Goal: Check status: Check status

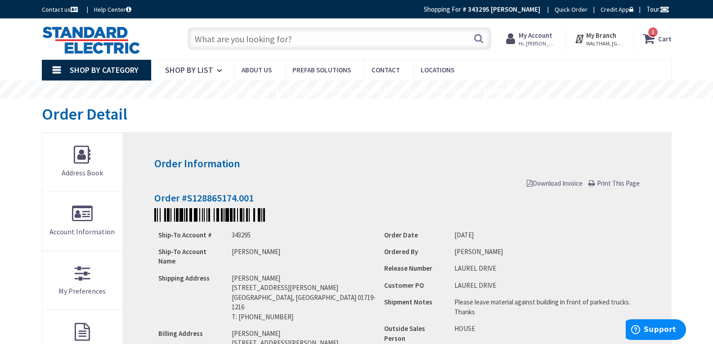
click at [247, 41] on input "text" at bounding box center [340, 38] width 304 height 22
type input "M"
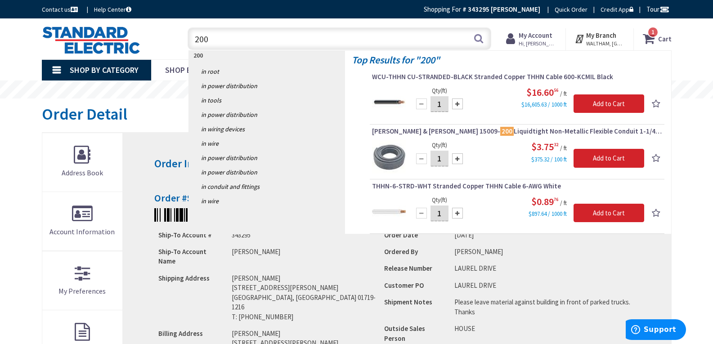
type input "200"
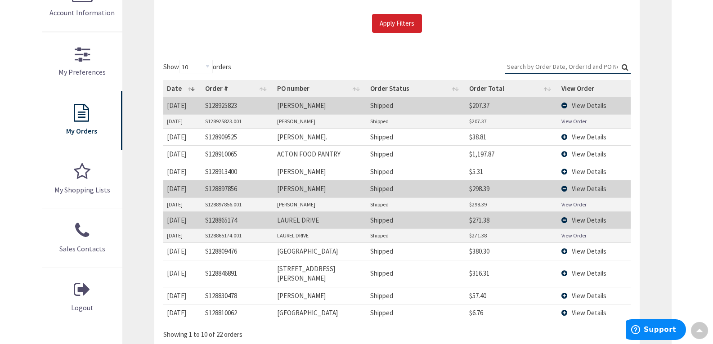
scroll to position [270, 0]
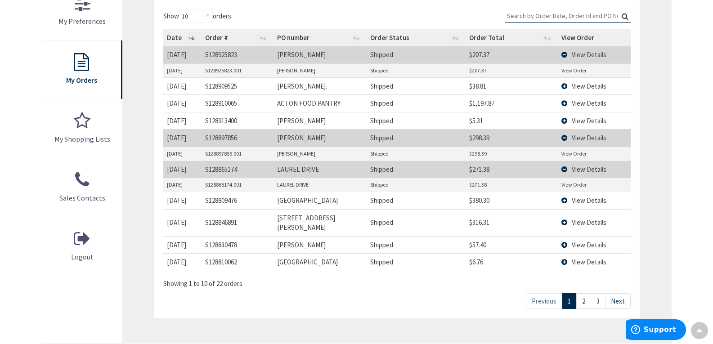
click at [585, 293] on link "2" at bounding box center [583, 301] width 15 height 16
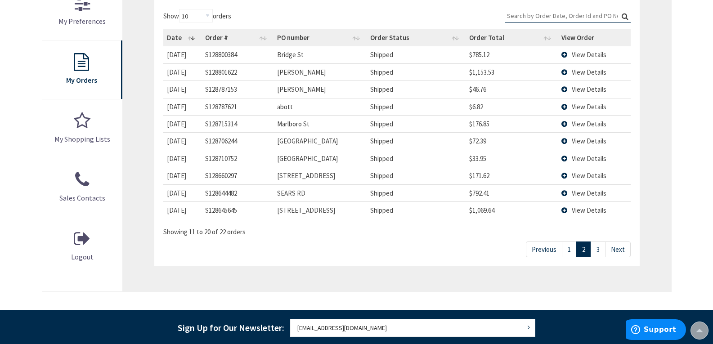
click at [568, 248] on link "1" at bounding box center [569, 250] width 15 height 16
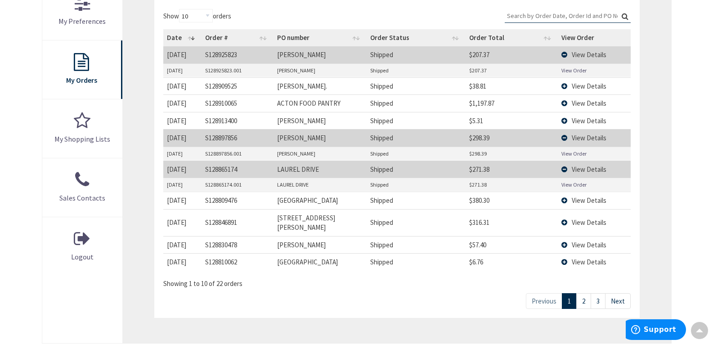
click at [341, 172] on td "LAUREL DRIVE" at bounding box center [320, 169] width 93 height 17
click at [575, 168] on span "View Details" at bounding box center [589, 169] width 35 height 9
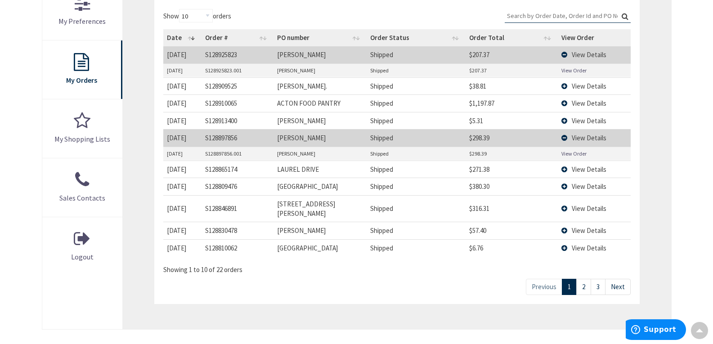
click at [574, 137] on span "View Details" at bounding box center [589, 138] width 35 height 9
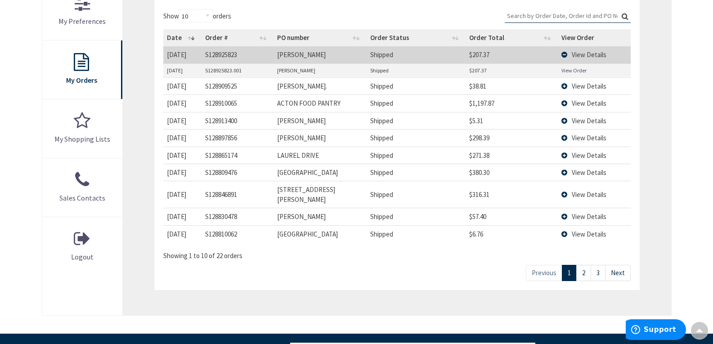
click at [585, 265] on link "2" at bounding box center [583, 273] width 15 height 16
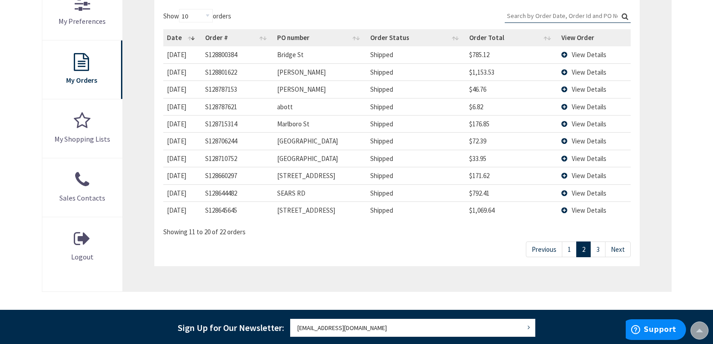
click at [563, 56] on td "View Details" at bounding box center [594, 54] width 73 height 17
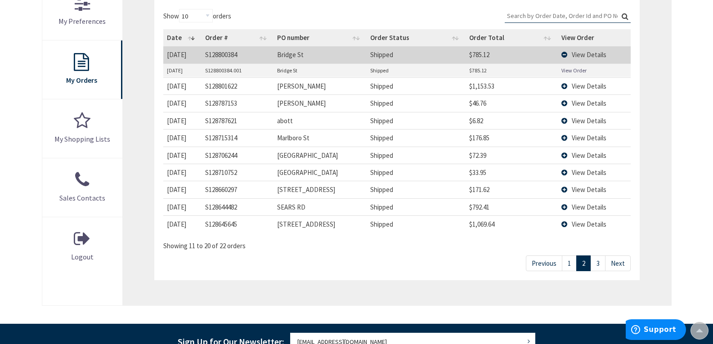
click at [572, 71] on link "View Order" at bounding box center [573, 71] width 25 height 8
click at [570, 265] on link "1" at bounding box center [569, 264] width 15 height 16
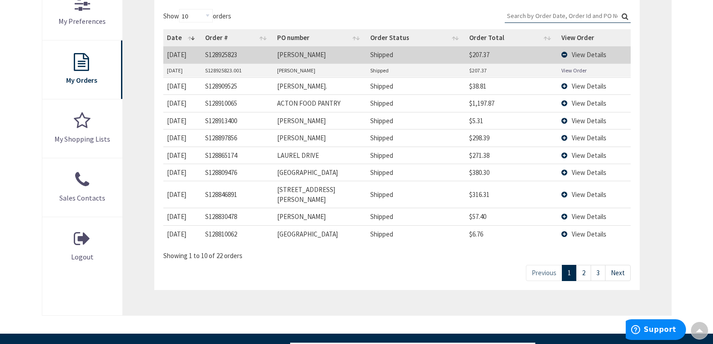
click at [567, 155] on td "View Details" at bounding box center [594, 155] width 73 height 17
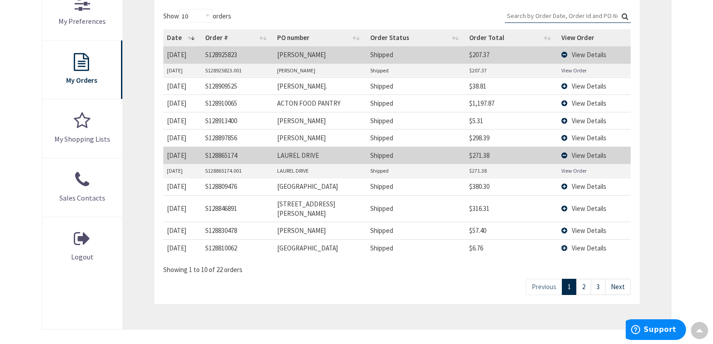
click at [580, 170] on link "View Order" at bounding box center [573, 171] width 25 height 8
